Goal: Navigation & Orientation: Find specific page/section

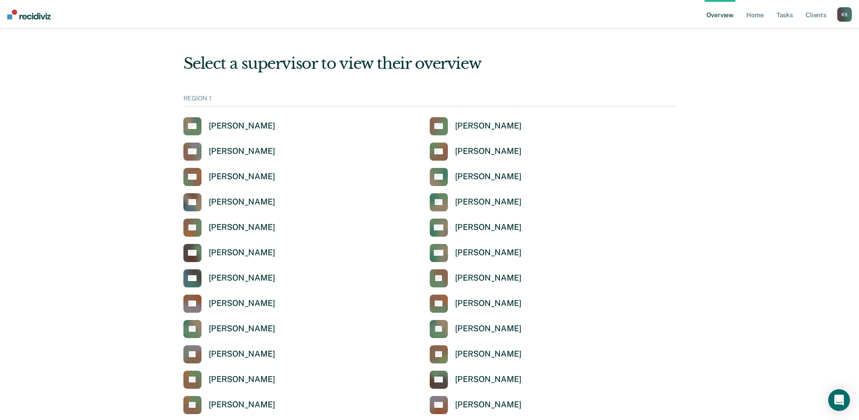
click at [644, 332] on div "JD [PERSON_NAME]" at bounding box center [553, 329] width 246 height 18
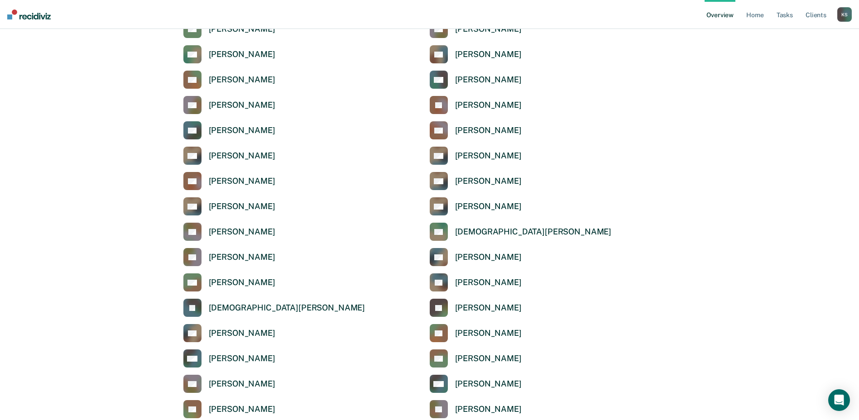
scroll to position [815, 0]
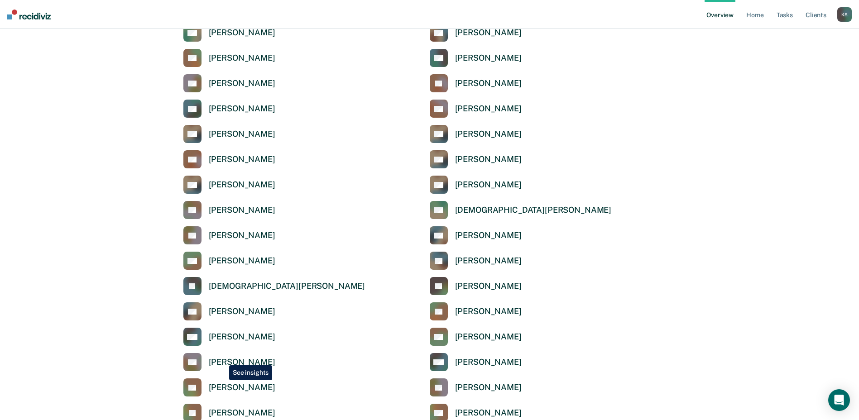
click at [222, 358] on div "[PERSON_NAME]" at bounding box center [242, 362] width 67 height 10
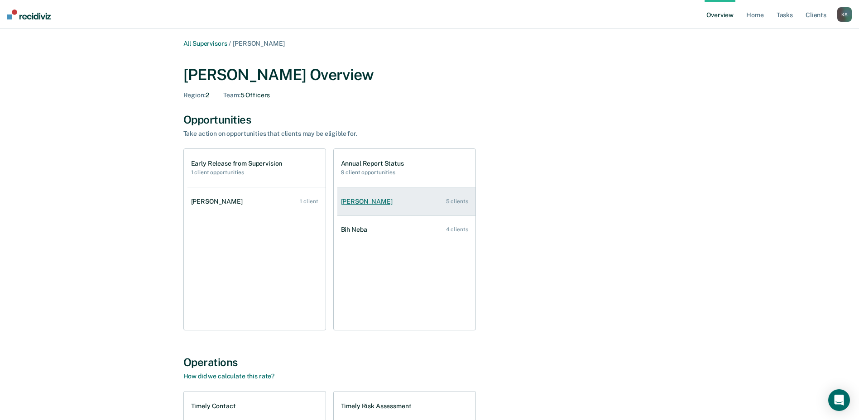
click at [362, 204] on div "[PERSON_NAME]" at bounding box center [368, 202] width 55 height 8
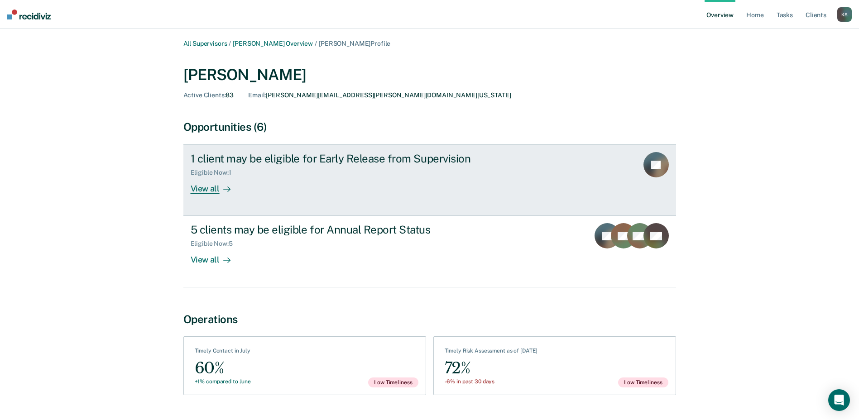
click at [210, 187] on div "View all" at bounding box center [216, 186] width 51 height 18
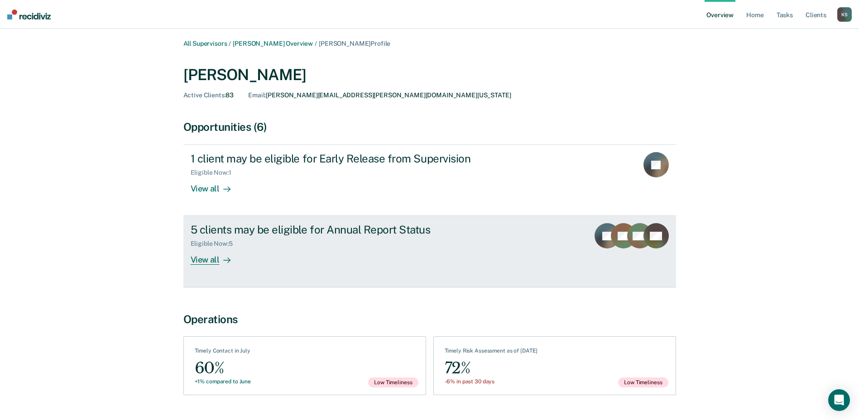
click at [212, 260] on div "View all" at bounding box center [216, 257] width 51 height 18
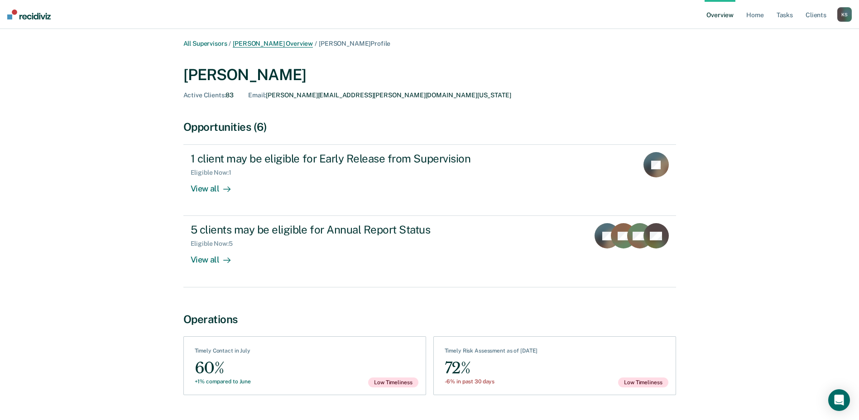
click at [284, 43] on link "[PERSON_NAME] Overview" at bounding box center [273, 44] width 80 height 8
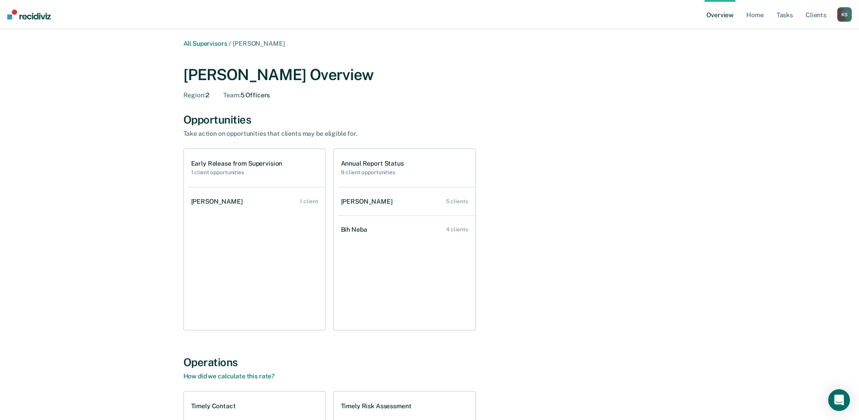
click at [60, 335] on div "All Supervisors / [PERSON_NAME] [PERSON_NAME] [PERSON_NAME] Overview Region : 2…" at bounding box center [430, 316] width 838 height 552
click at [785, 19] on link "Tasks" at bounding box center [785, 14] width 20 height 29
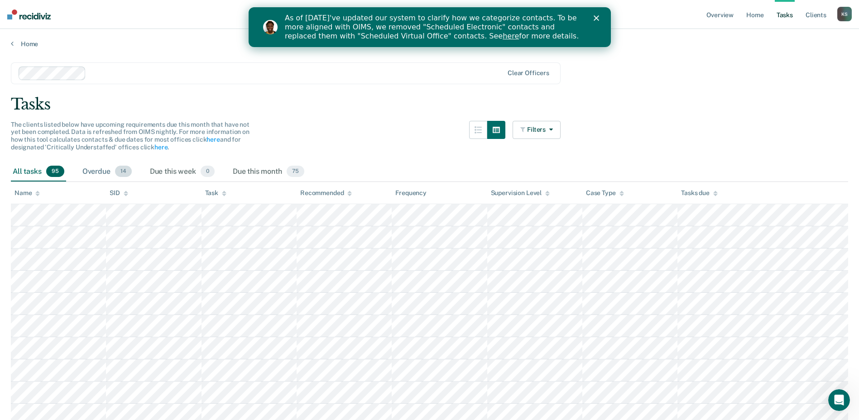
click at [99, 178] on div "Overdue 14" at bounding box center [107, 172] width 53 height 20
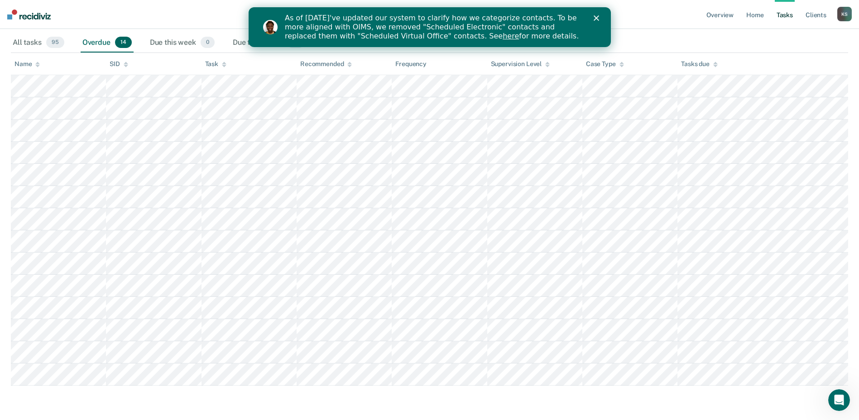
scroll to position [131, 0]
click at [235, 39] on div "Due this month 75" at bounding box center [268, 41] width 75 height 20
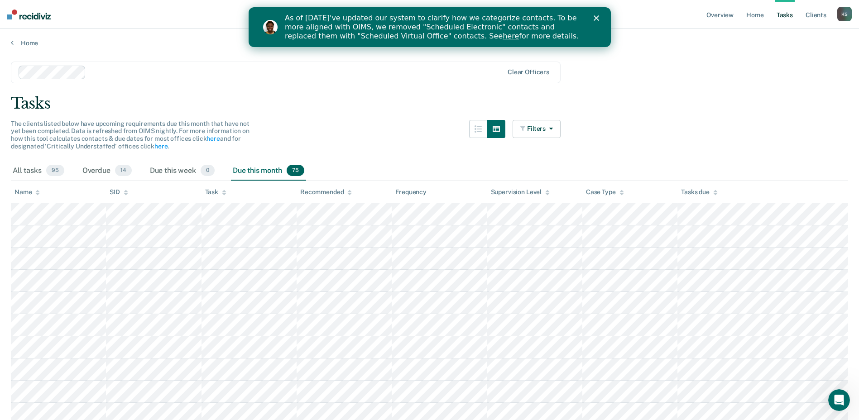
scroll to position [0, 0]
click at [18, 170] on div "All tasks 95" at bounding box center [38, 172] width 55 height 20
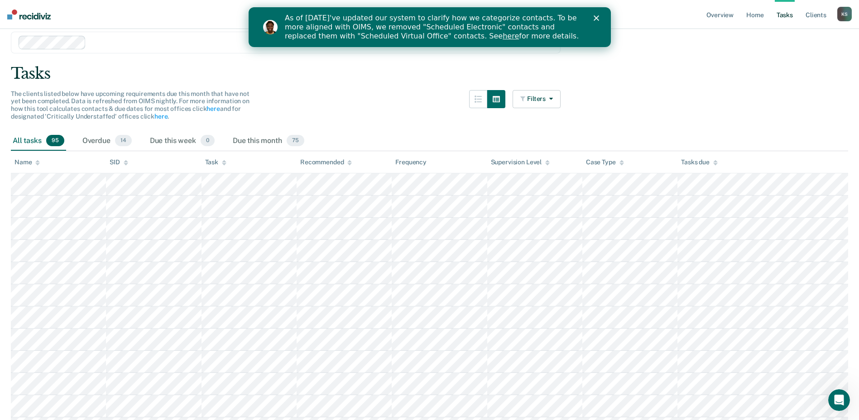
scroll to position [26, 0]
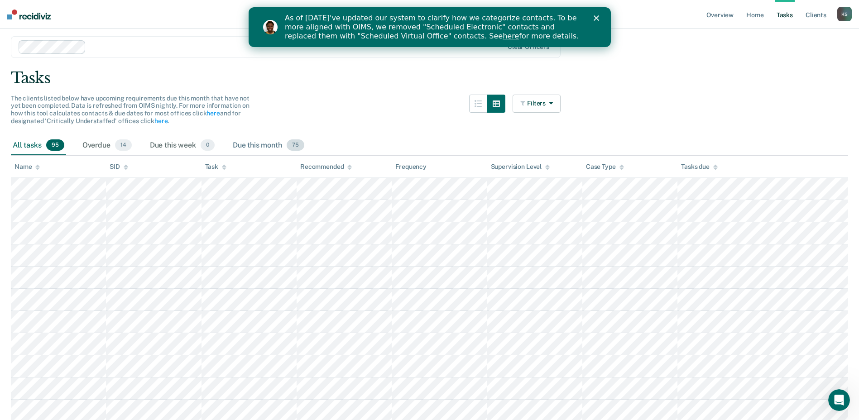
click at [252, 148] on div "Due this month 75" at bounding box center [268, 146] width 75 height 20
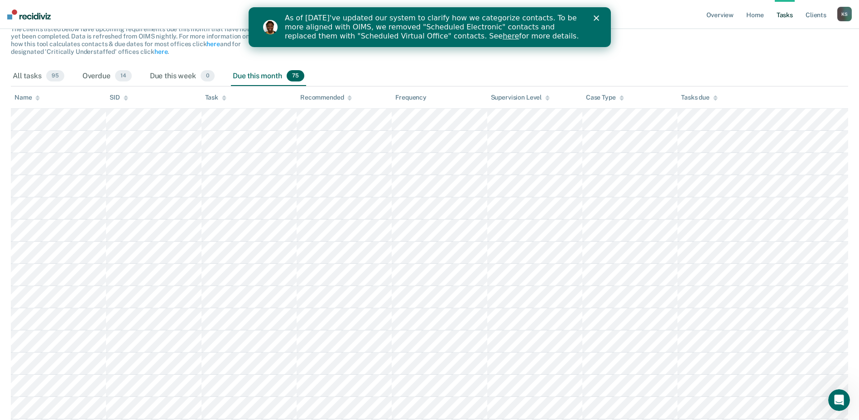
scroll to position [117, 0]
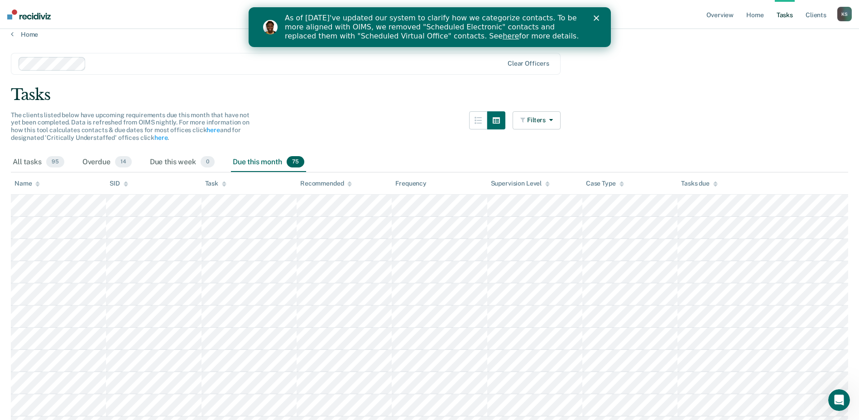
scroll to position [0, 0]
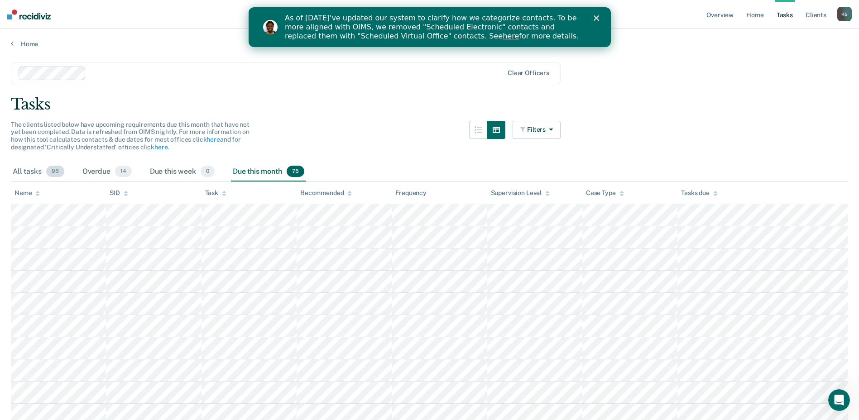
click at [38, 175] on div "All tasks 95" at bounding box center [38, 172] width 55 height 20
click at [265, 172] on div "Due this month 75" at bounding box center [268, 172] width 75 height 20
click at [38, 170] on div "All tasks 95" at bounding box center [38, 172] width 55 height 20
click at [250, 173] on div "Due this month 75" at bounding box center [268, 172] width 75 height 20
click at [101, 172] on div "Overdue 14" at bounding box center [107, 172] width 53 height 20
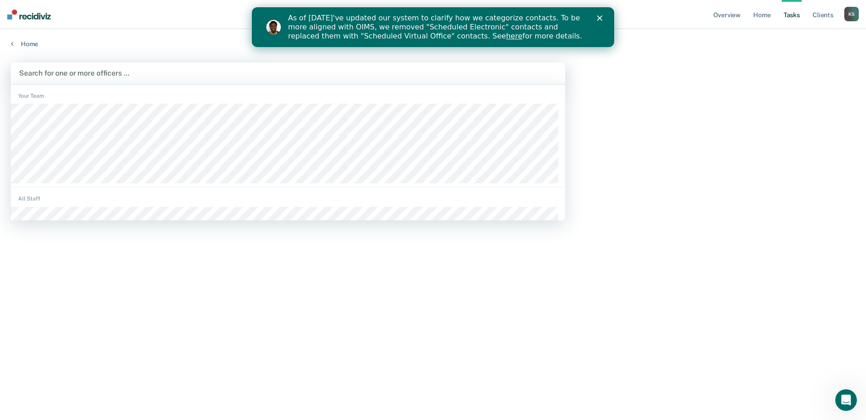
click at [75, 73] on div at bounding box center [288, 73] width 538 height 10
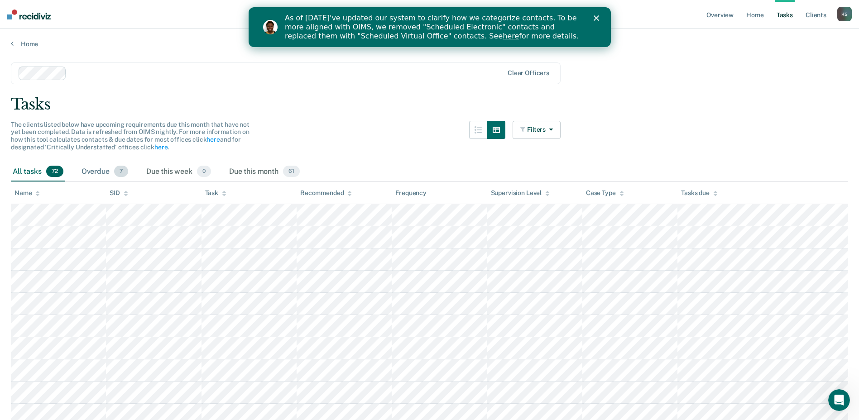
click at [92, 171] on div "Overdue 7" at bounding box center [105, 172] width 50 height 20
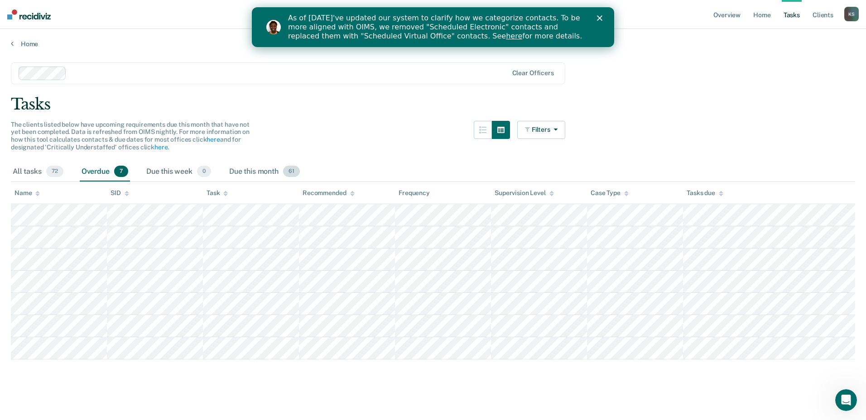
click at [251, 176] on div "Due this month 61" at bounding box center [264, 172] width 74 height 20
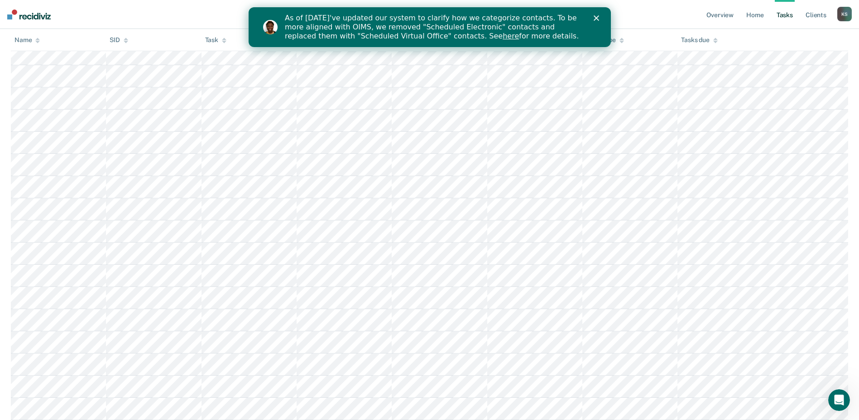
scroll to position [544, 0]
